Goal: Find specific page/section: Find specific page/section

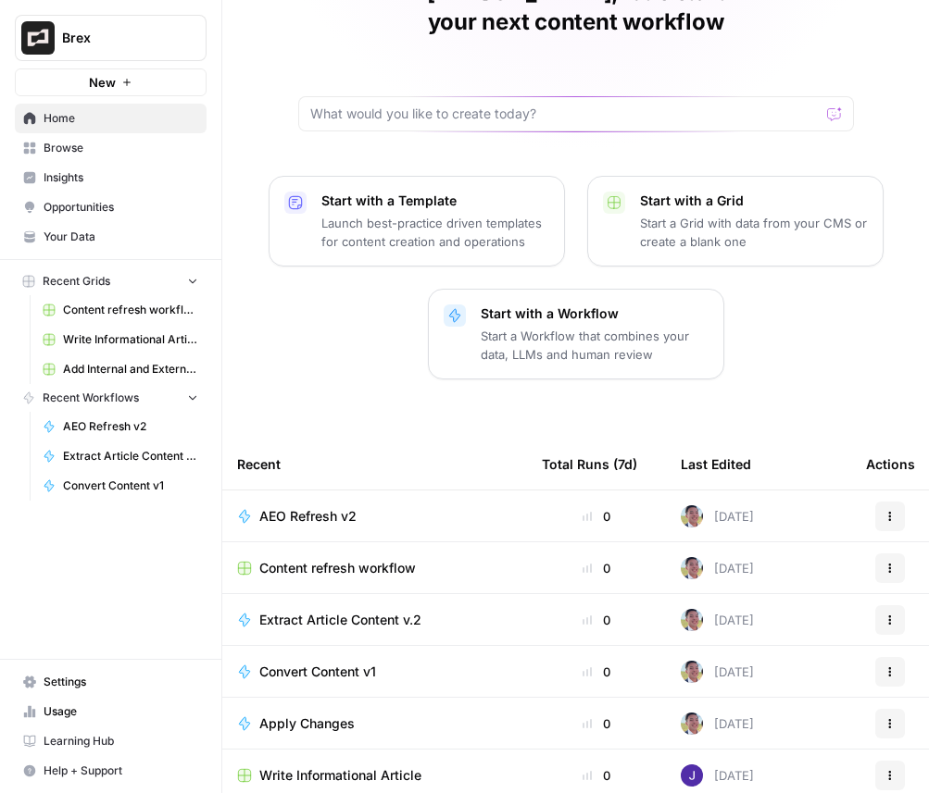
scroll to position [171, 0]
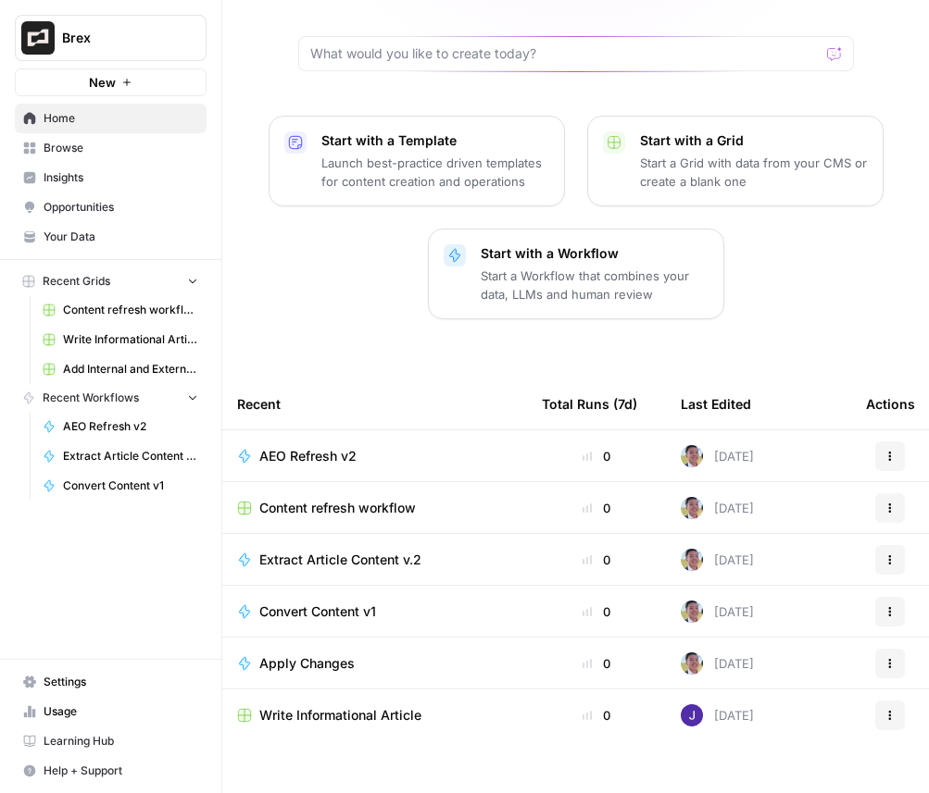
click at [90, 173] on span "Insights" at bounding box center [121, 177] width 155 height 17
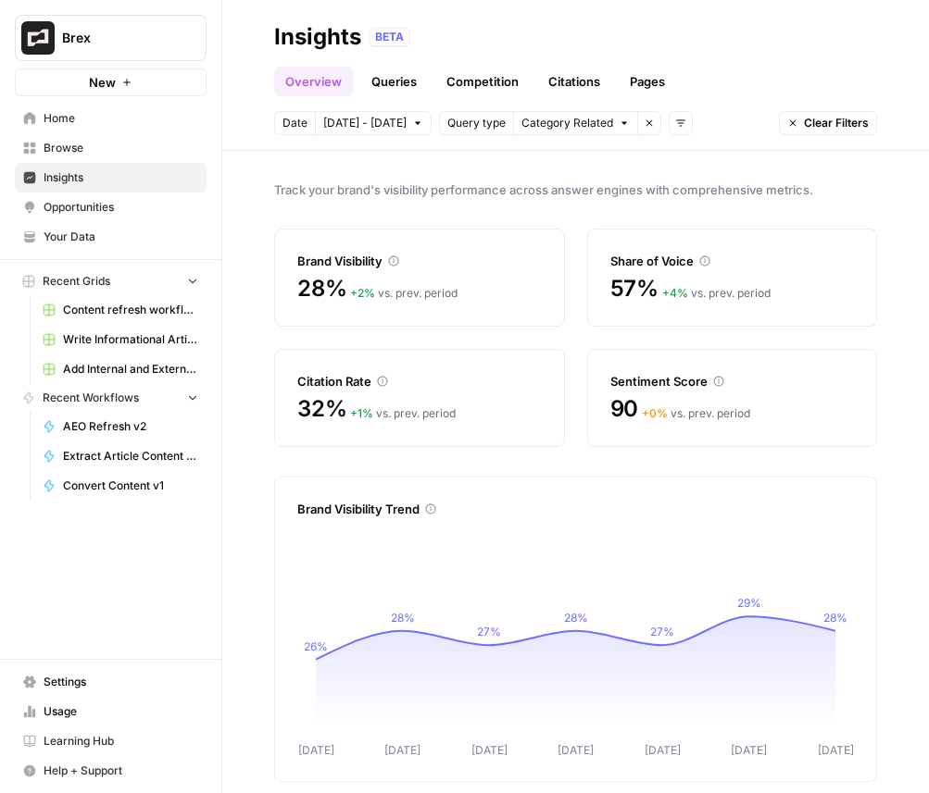
click at [643, 127] on icon "button" at bounding box center [648, 123] width 11 height 11
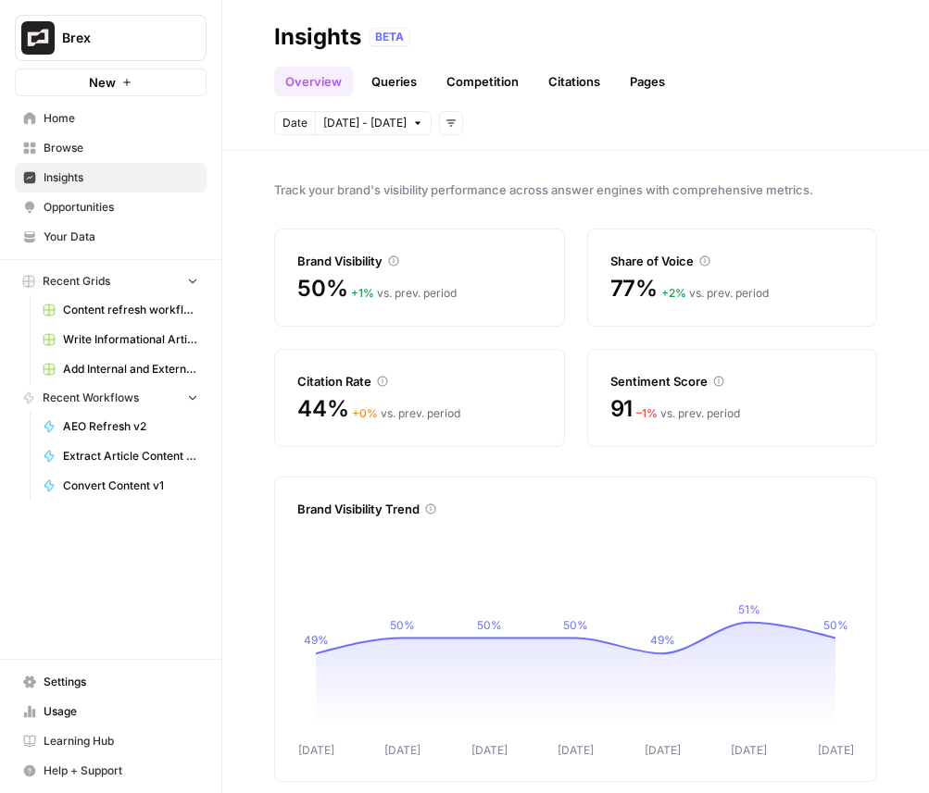
click at [381, 92] on link "Queries" at bounding box center [394, 82] width 68 height 30
